Goal: Book appointment/travel/reservation

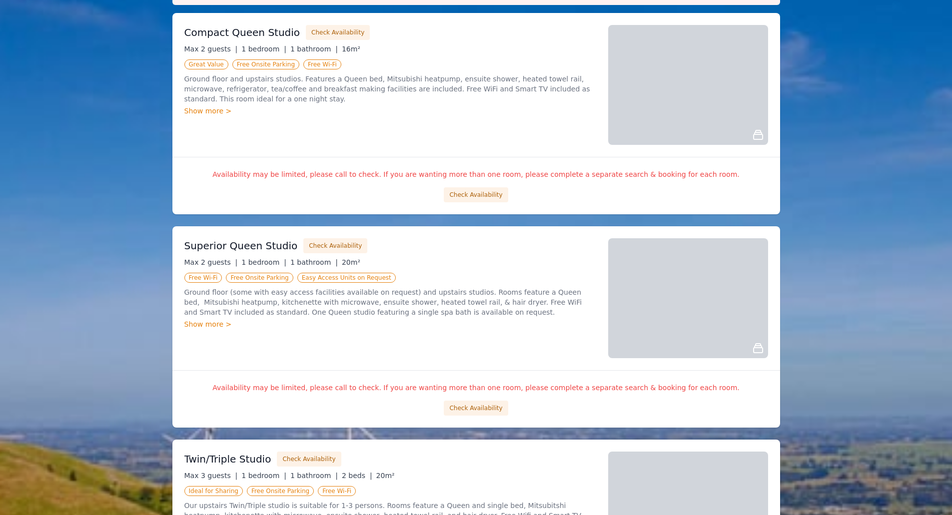
scroll to position [100, 0]
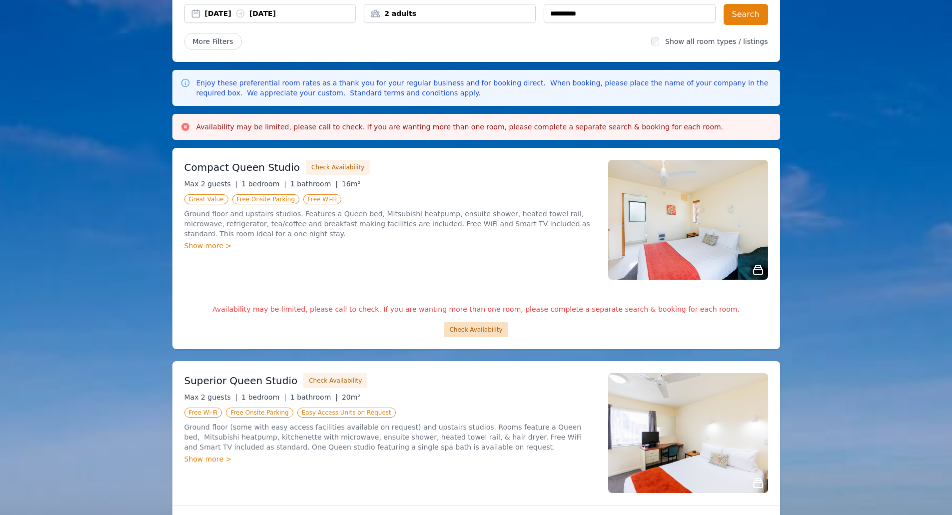
click at [472, 328] on button "Check Availability" at bounding box center [476, 329] width 64 height 15
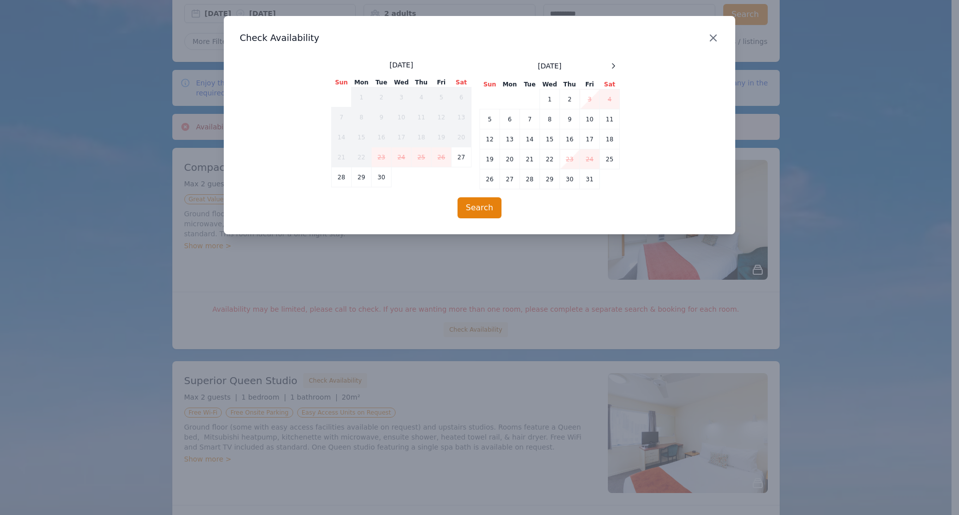
click at [715, 34] on icon "button" at bounding box center [714, 38] width 12 height 12
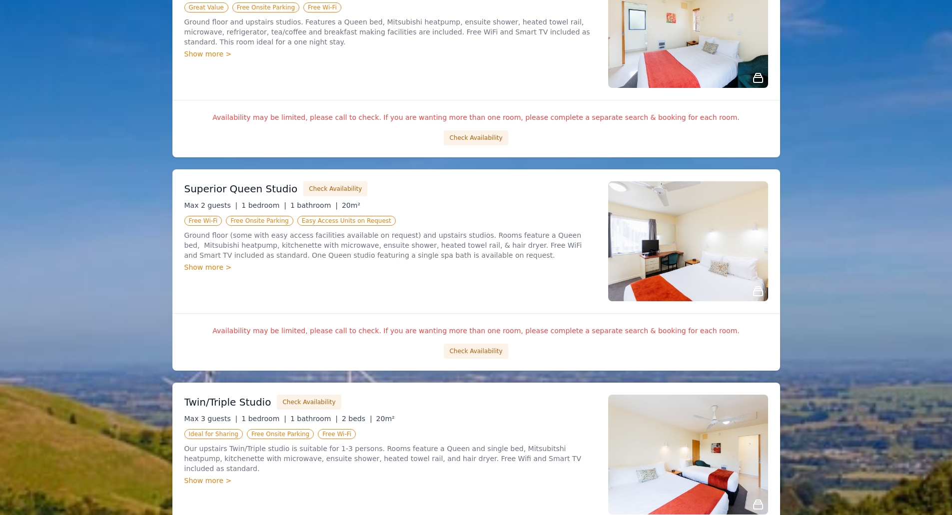
scroll to position [300, 0]
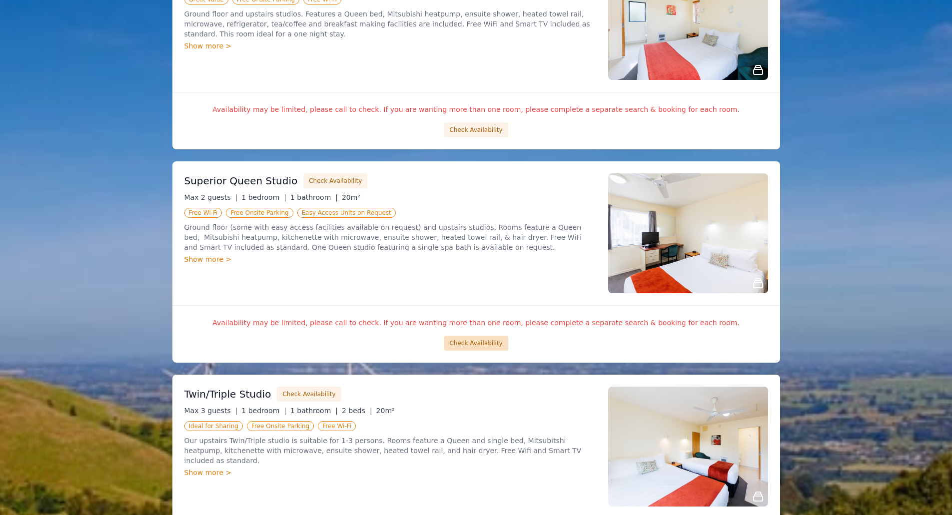
click at [483, 343] on button "Check Availability" at bounding box center [476, 343] width 64 height 15
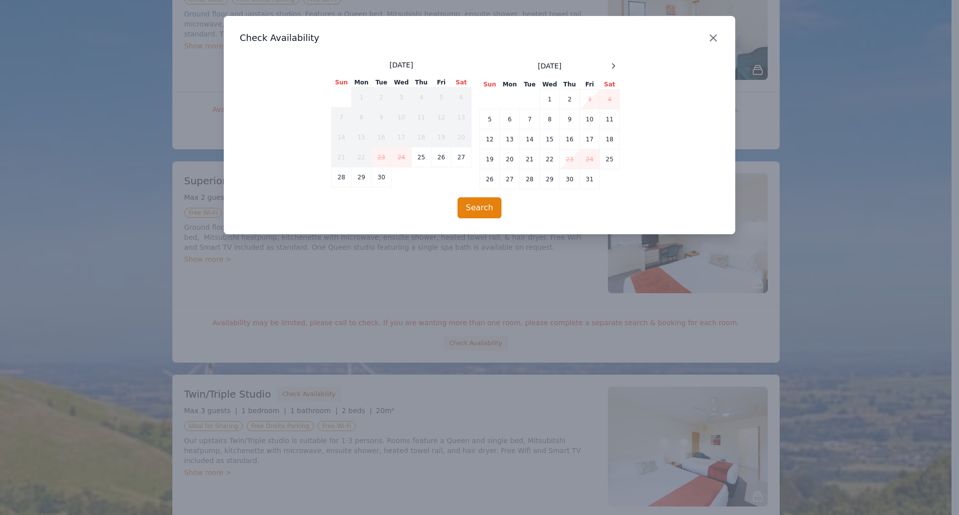
click at [714, 35] on icon "button" at bounding box center [714, 38] width 12 height 12
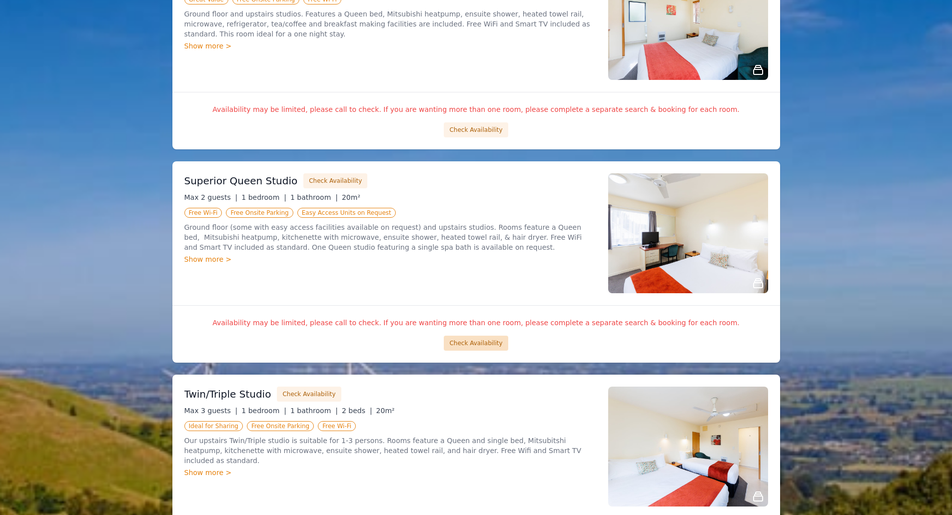
click at [467, 346] on button "Check Availability" at bounding box center [476, 343] width 64 height 15
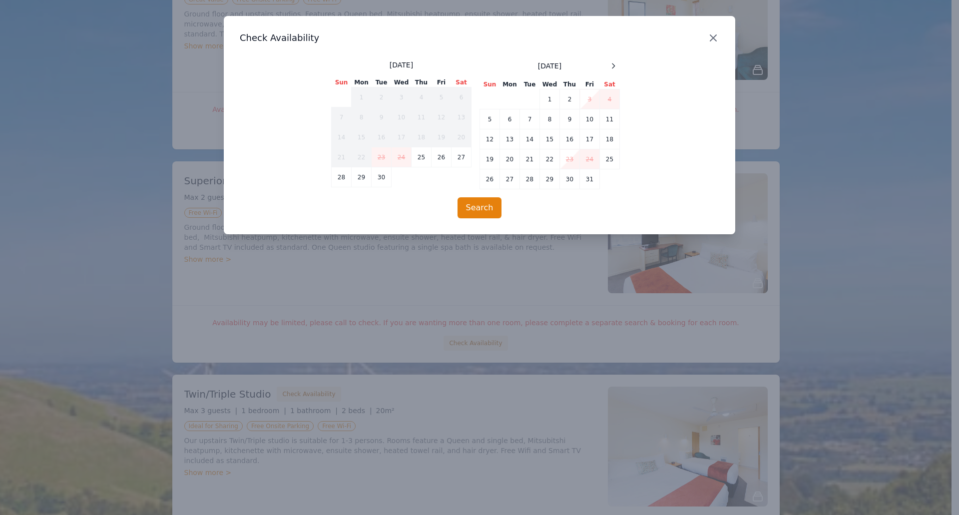
click at [717, 39] on icon "button" at bounding box center [714, 38] width 12 height 12
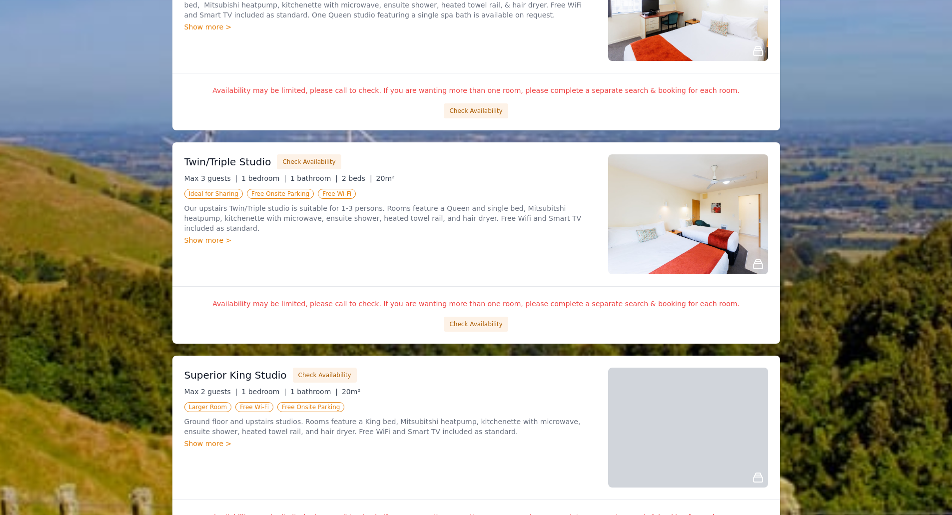
scroll to position [550, 0]
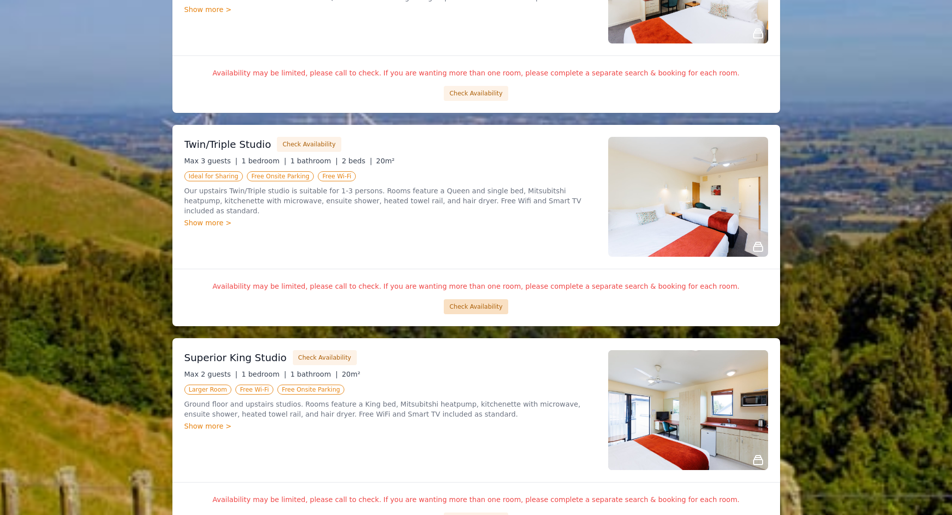
click at [480, 305] on button "Check Availability" at bounding box center [476, 306] width 64 height 15
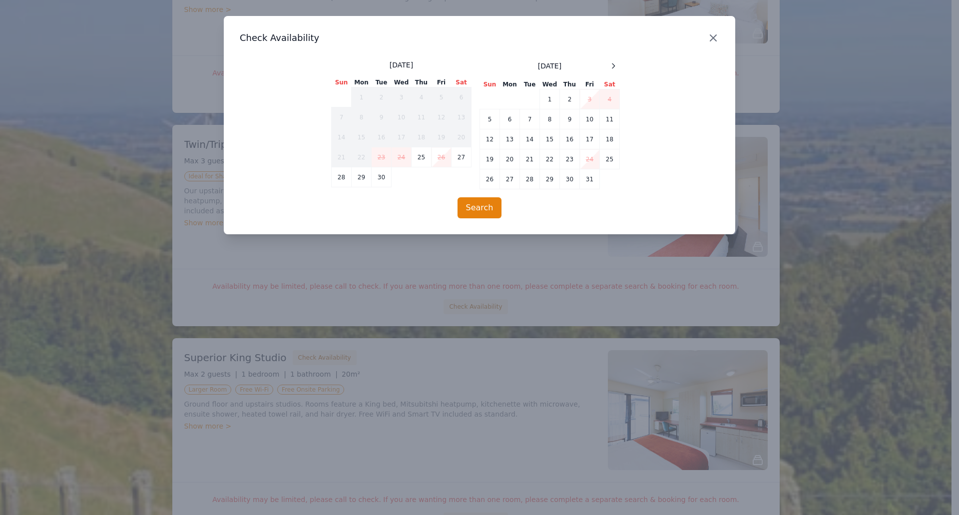
click at [713, 37] on icon "button" at bounding box center [714, 38] width 6 height 6
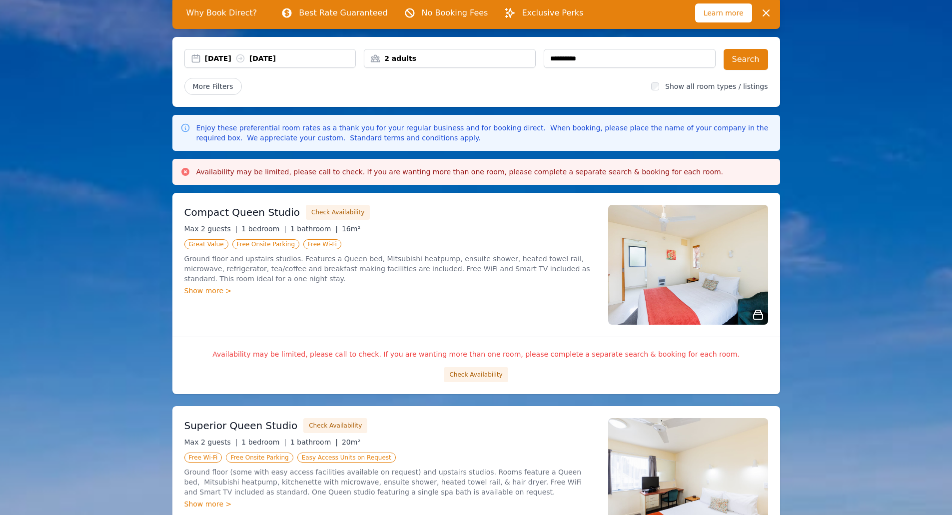
scroll to position [0, 0]
